Goal: Transaction & Acquisition: Download file/media

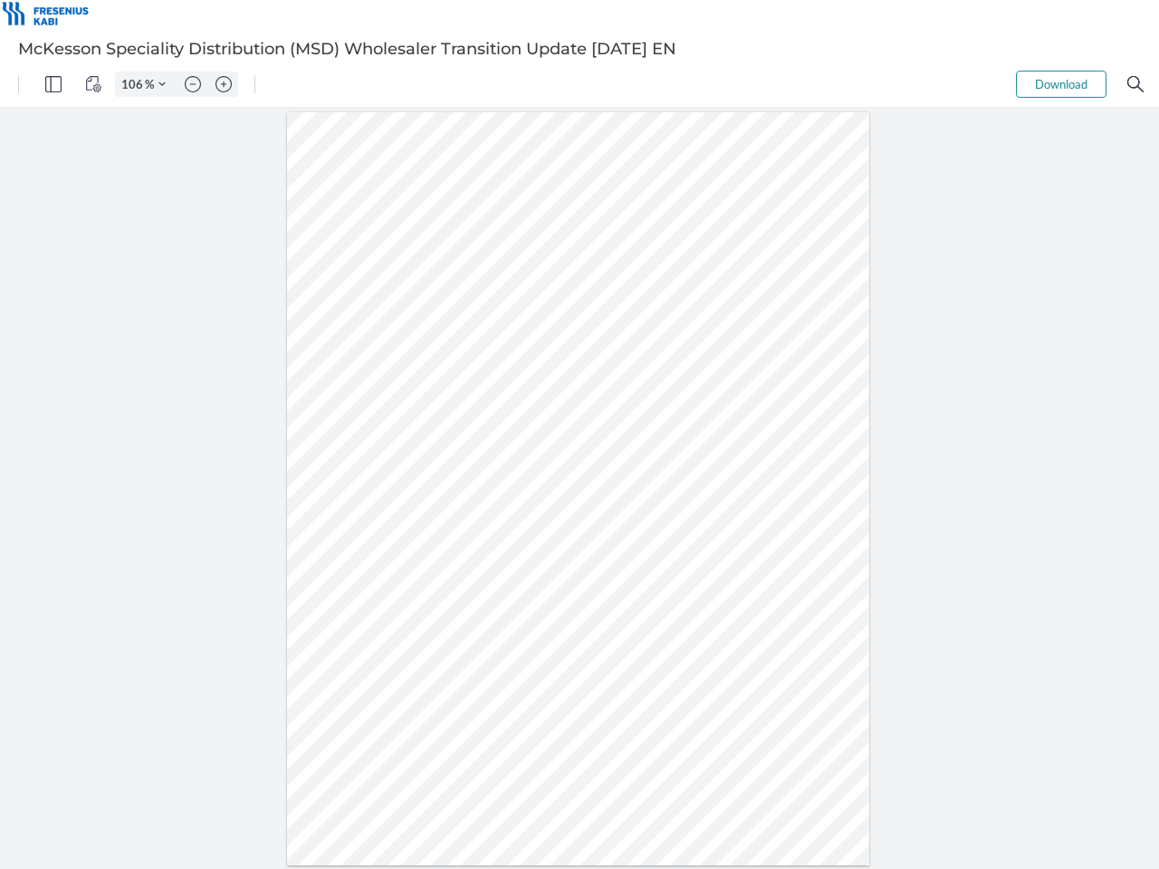
click at [53, 84] on img "Panel" at bounding box center [53, 84] width 16 height 16
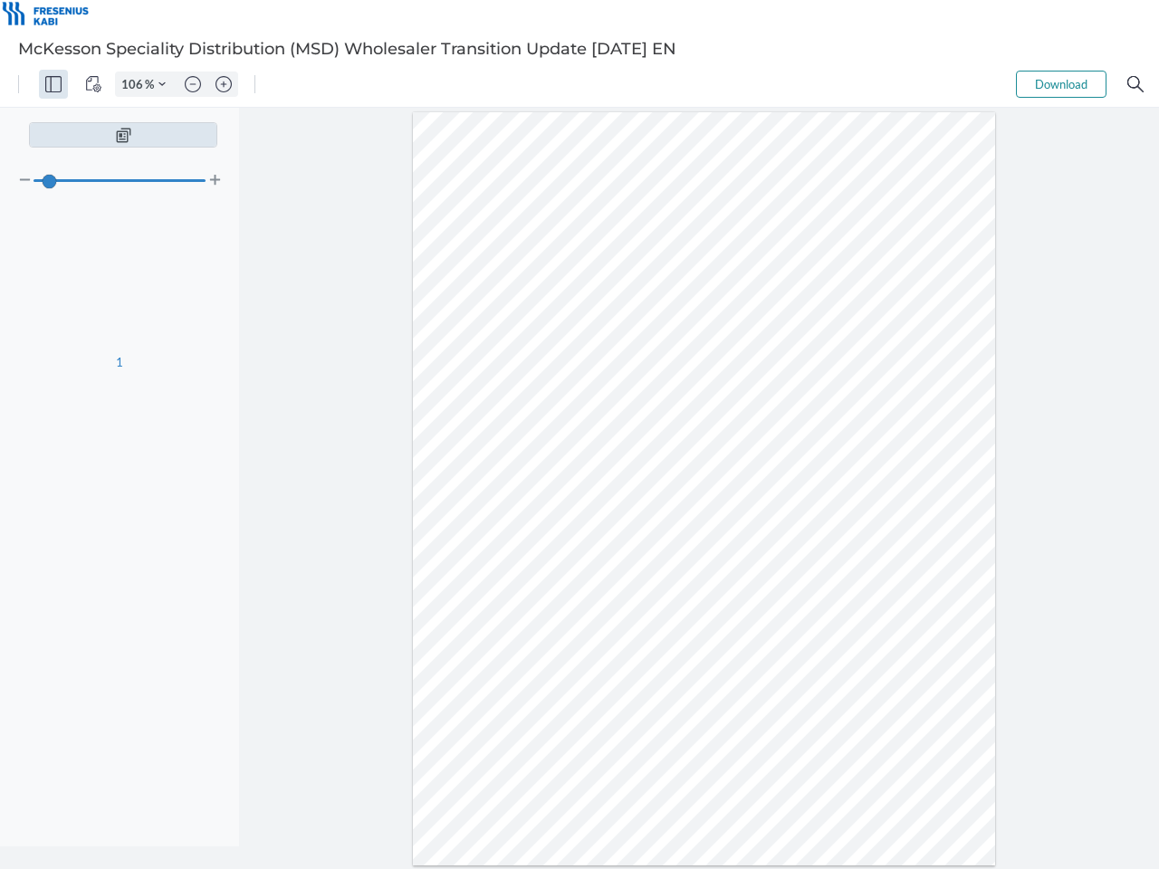
click at [93, 84] on img "View Controls" at bounding box center [93, 84] width 16 height 16
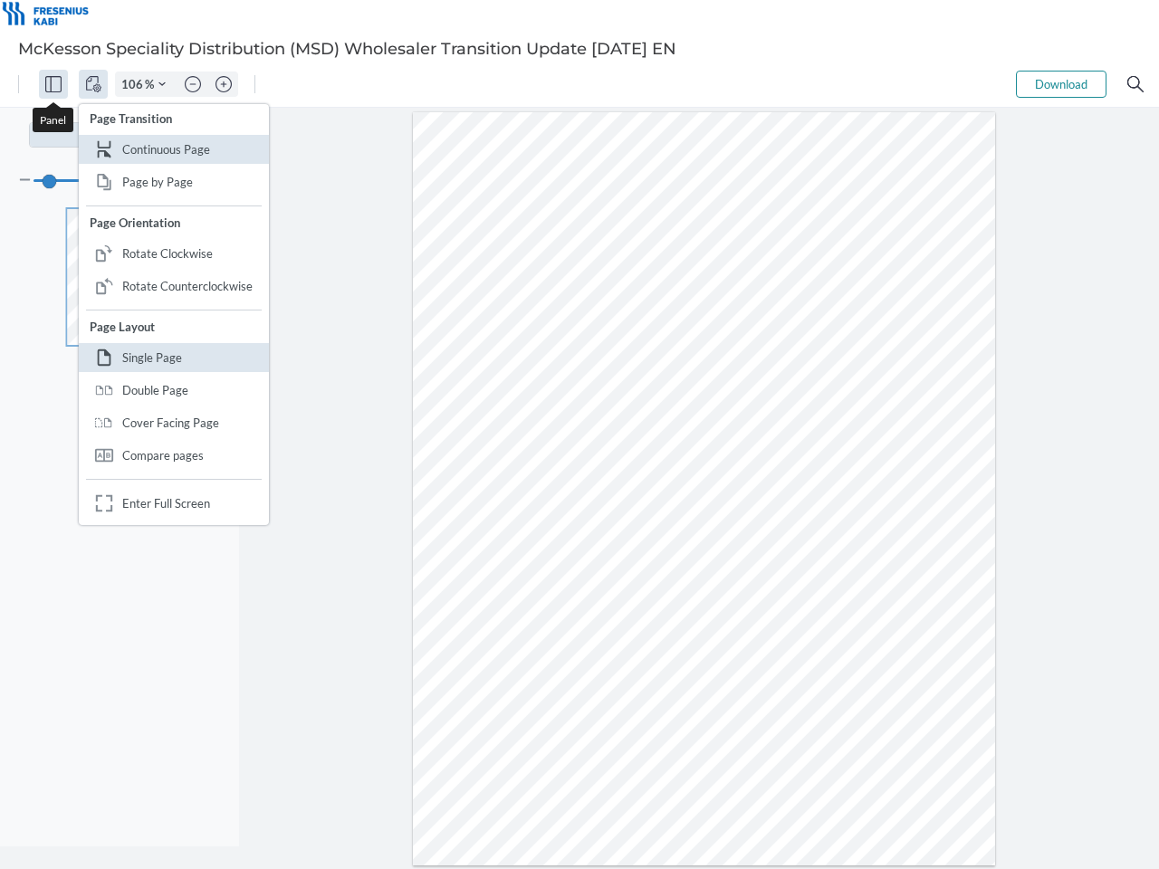
click at [135, 84] on input "106" at bounding box center [130, 84] width 29 height 16
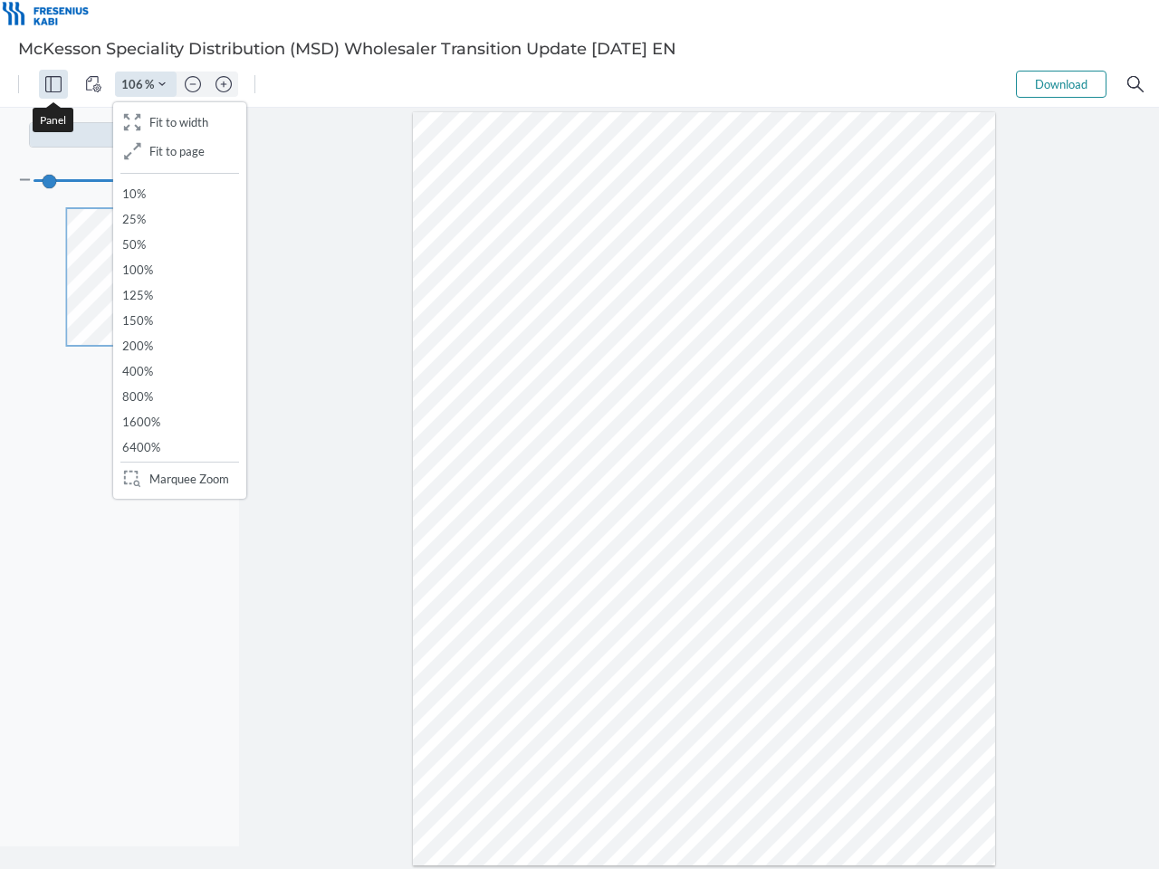
click at [162, 84] on img "Zoom Controls" at bounding box center [161, 84] width 7 height 7
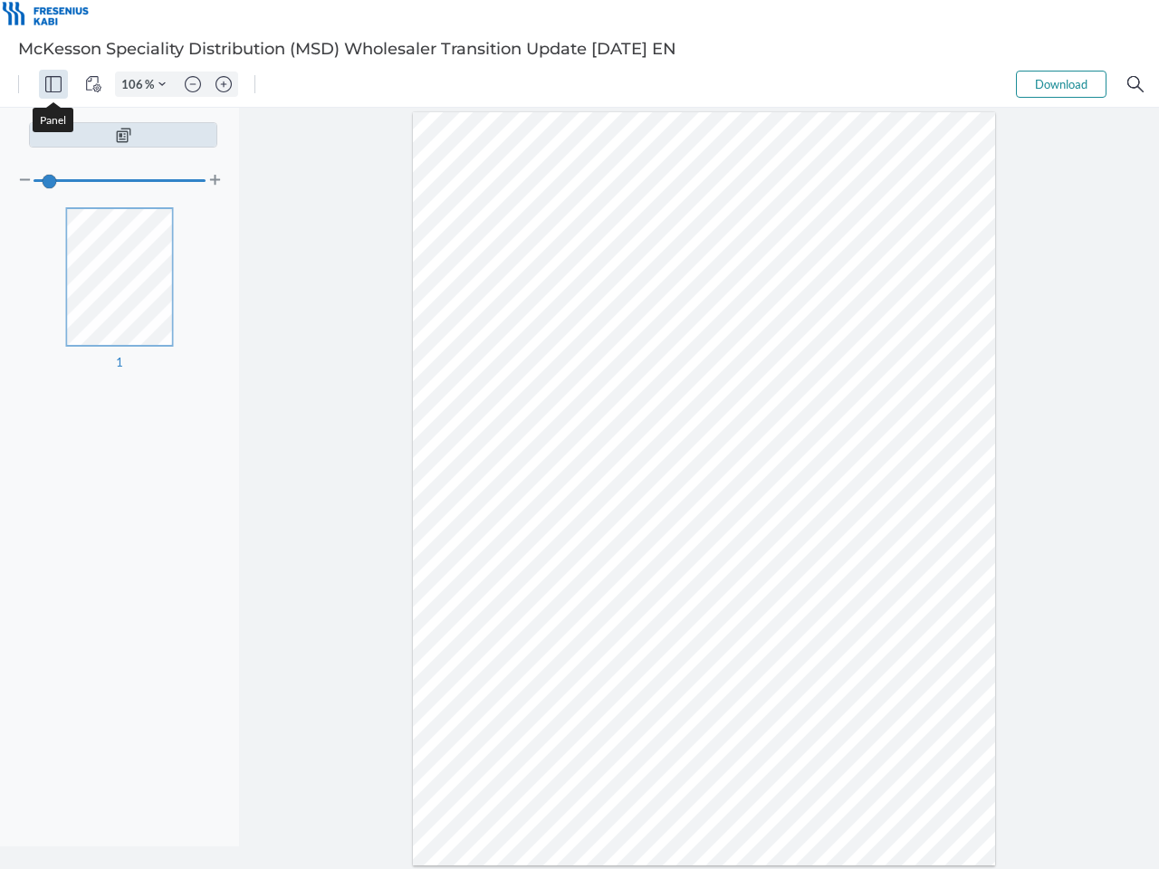
click at [193, 84] on img "Zoom out" at bounding box center [193, 84] width 16 height 16
click at [224, 84] on img "Zoom in" at bounding box center [223, 84] width 16 height 16
type input "106"
click at [1061, 84] on button "Download" at bounding box center [1061, 84] width 91 height 27
click at [1135, 84] on img "Search" at bounding box center [1135, 84] width 16 height 16
